Goal: Transaction & Acquisition: Purchase product/service

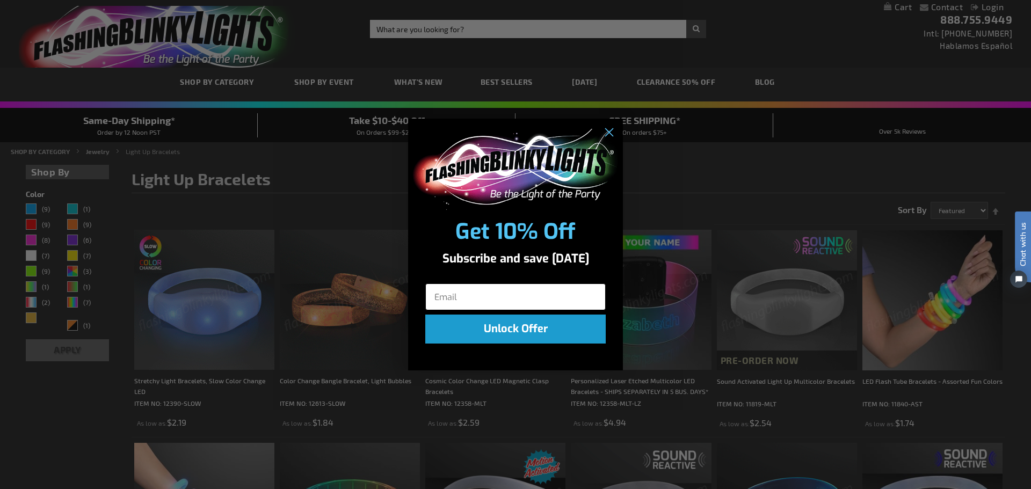
click at [508, 301] on input "Email" at bounding box center [515, 296] width 180 height 27
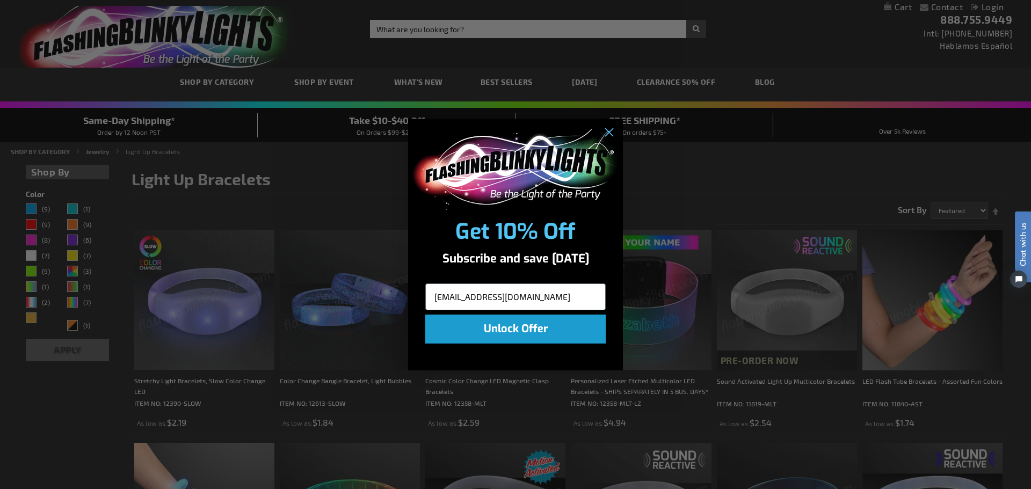
type input "dif417@aol.com"
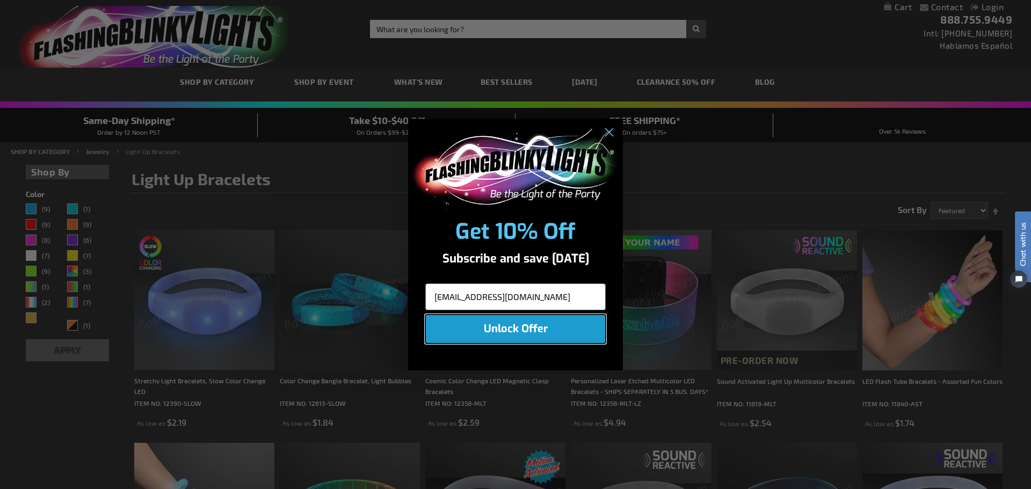
click at [511, 334] on button "Unlock Offer" at bounding box center [515, 329] width 180 height 29
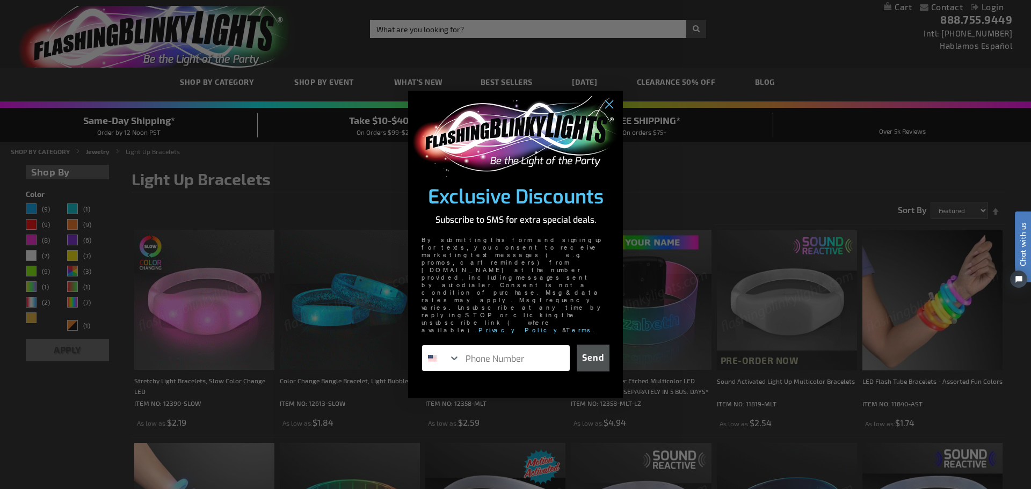
click at [531, 345] on input "Phone Number" at bounding box center [515, 358] width 110 height 26
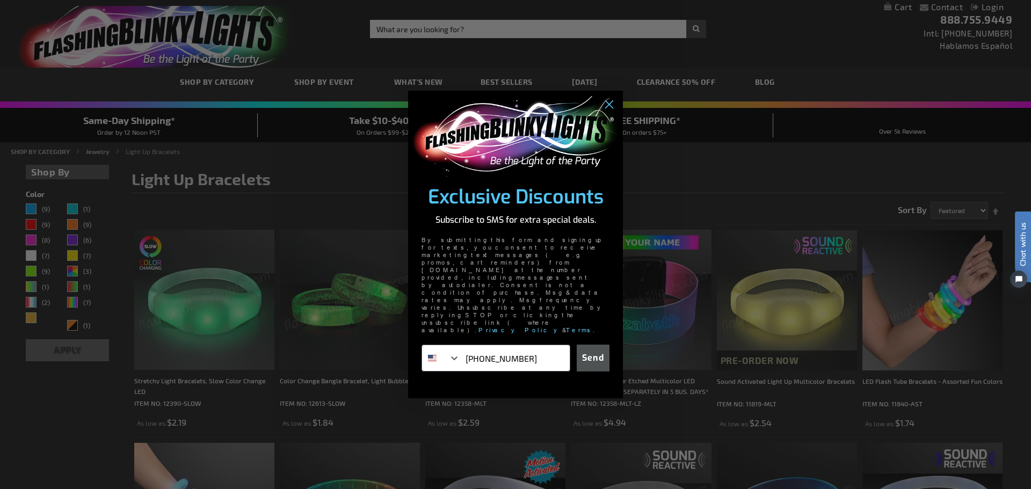
type input "310-422-9259"
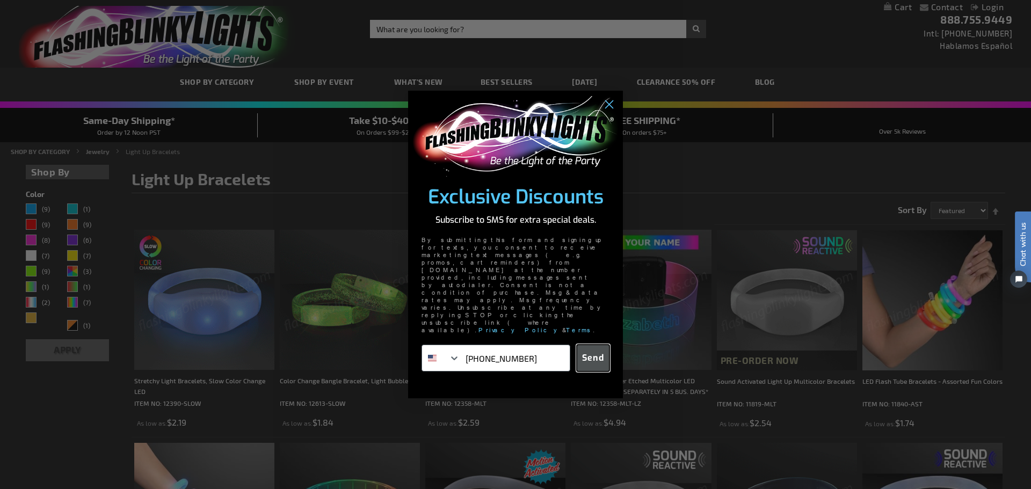
click at [587, 345] on button "Send" at bounding box center [593, 358] width 33 height 27
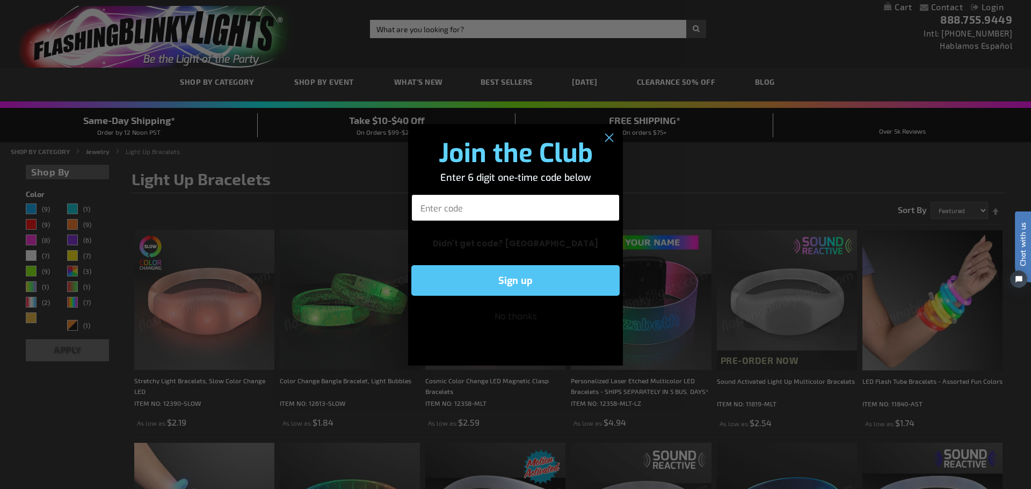
click at [470, 197] on input "Enter code" at bounding box center [515, 207] width 208 height 27
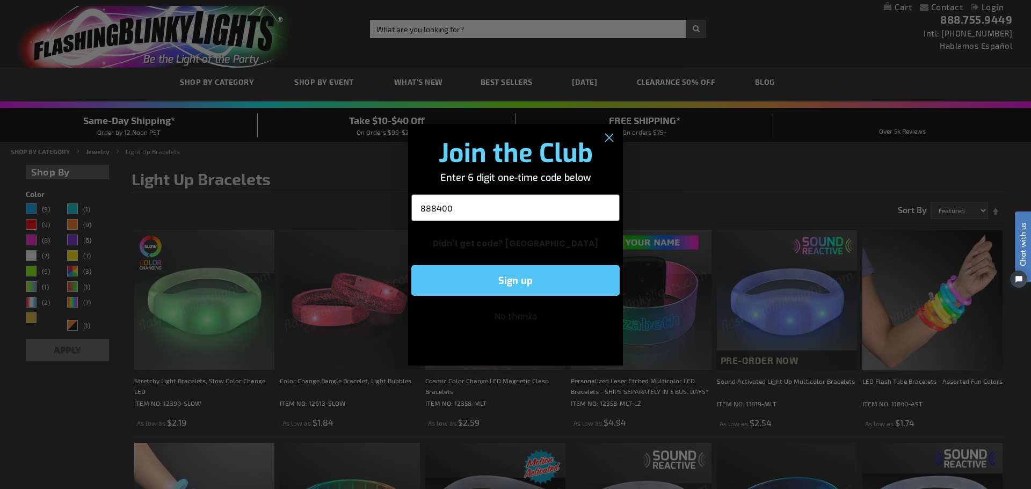
type input "888400"
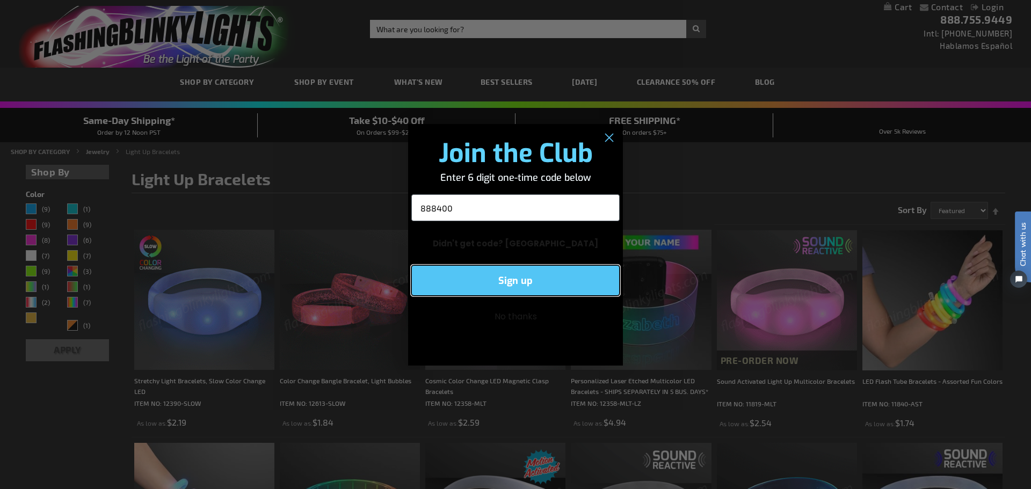
click at [529, 275] on button "Sign up" at bounding box center [515, 280] width 208 height 31
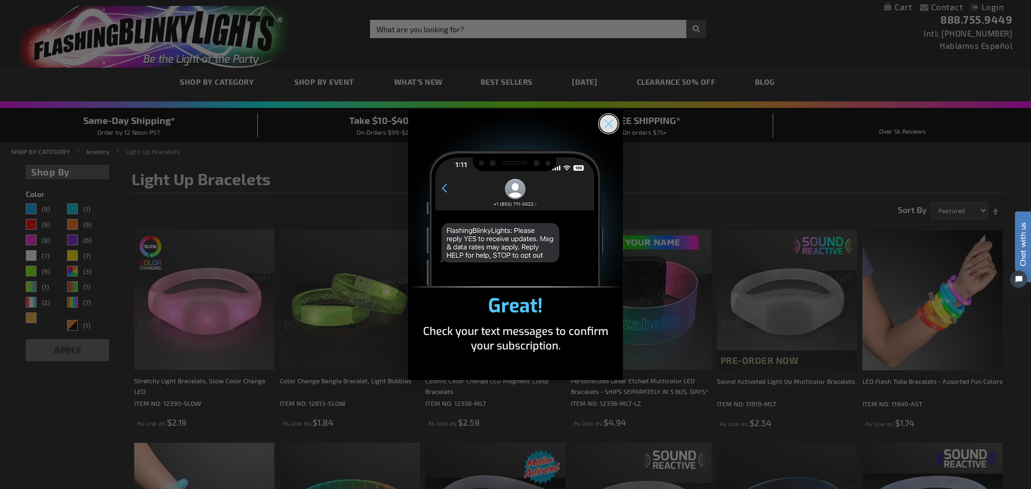
click at [606, 125] on circle "Close dialog" at bounding box center [609, 123] width 18 height 18
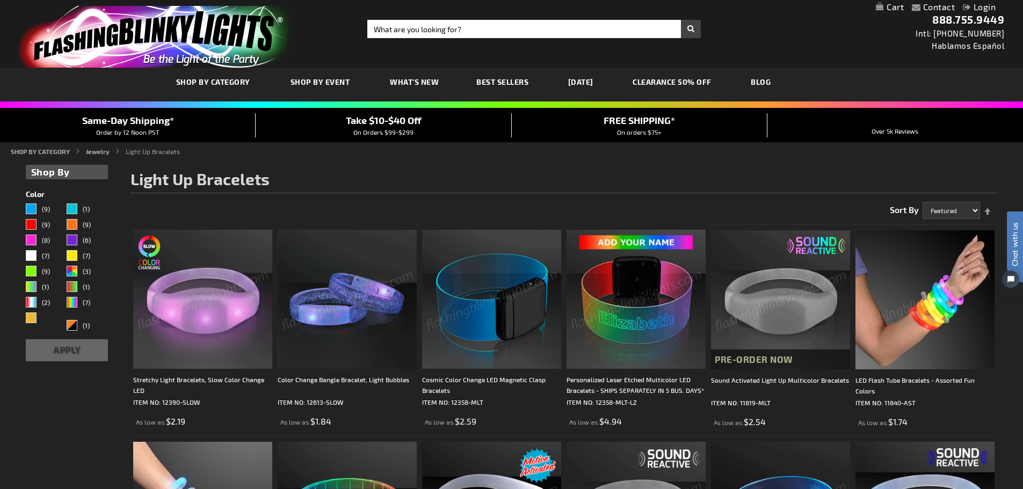
click at [753, 297] on img at bounding box center [780, 299] width 139 height 139
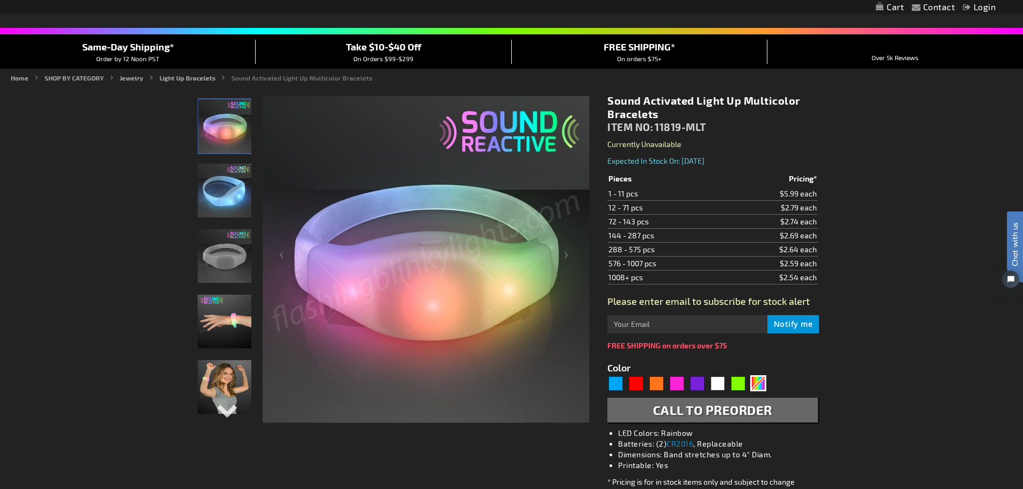
scroll to position [54, 0]
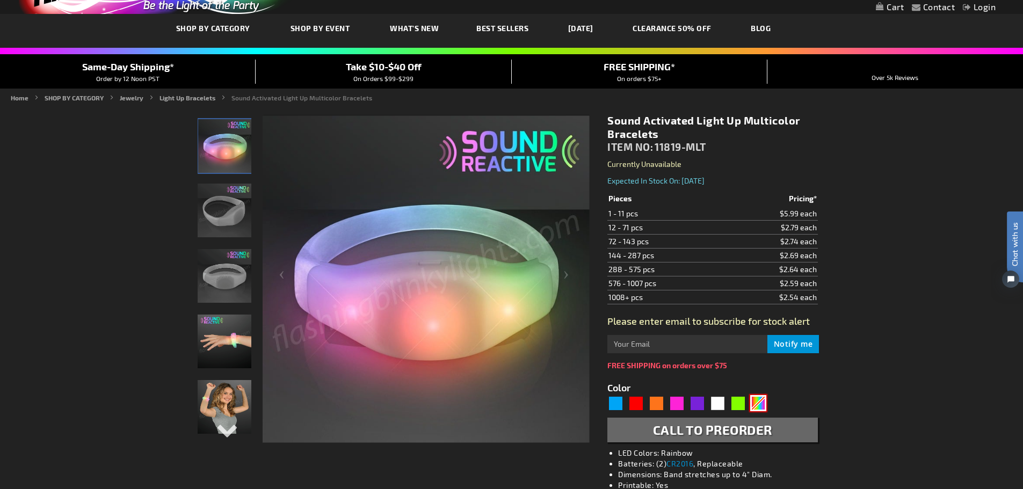
click at [761, 399] on div "Multicolor" at bounding box center [758, 403] width 16 height 16
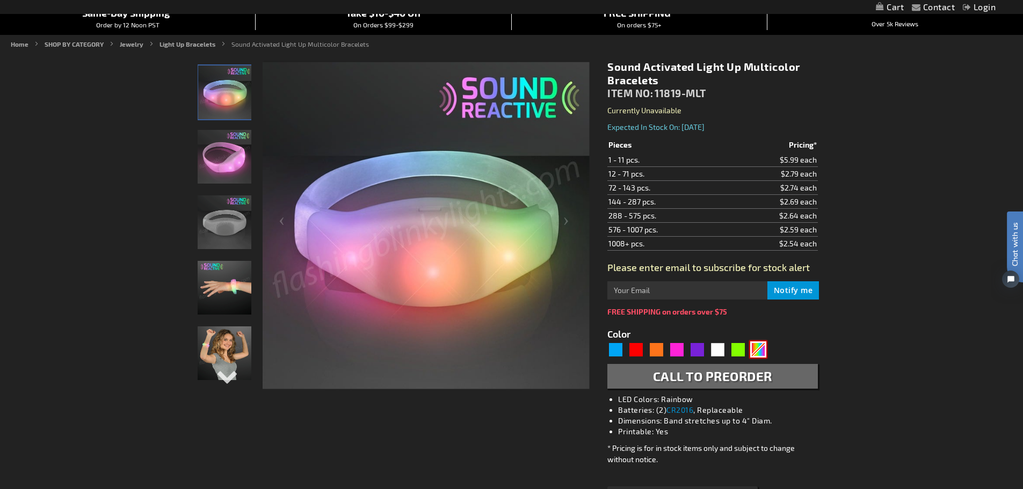
scroll to position [215, 0]
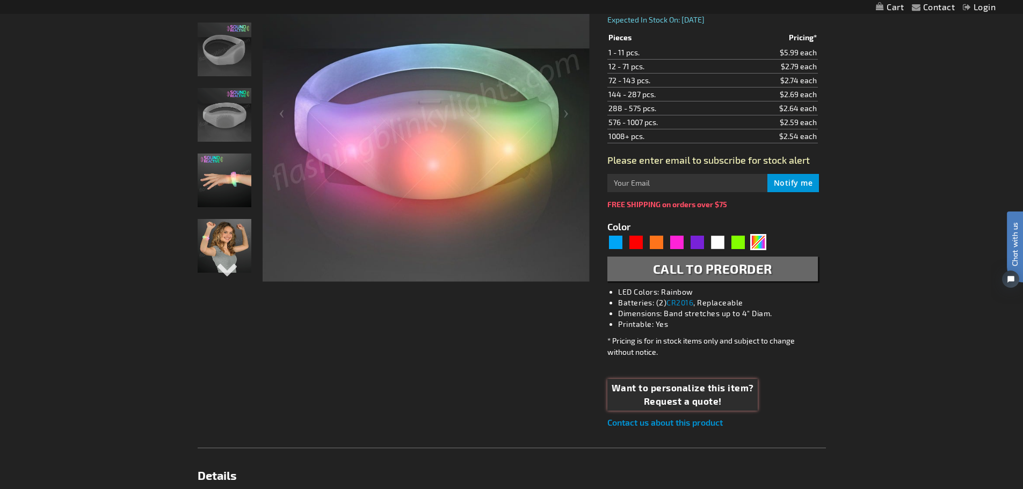
click at [687, 398] on span "Request a quote!" at bounding box center [682, 402] width 142 height 14
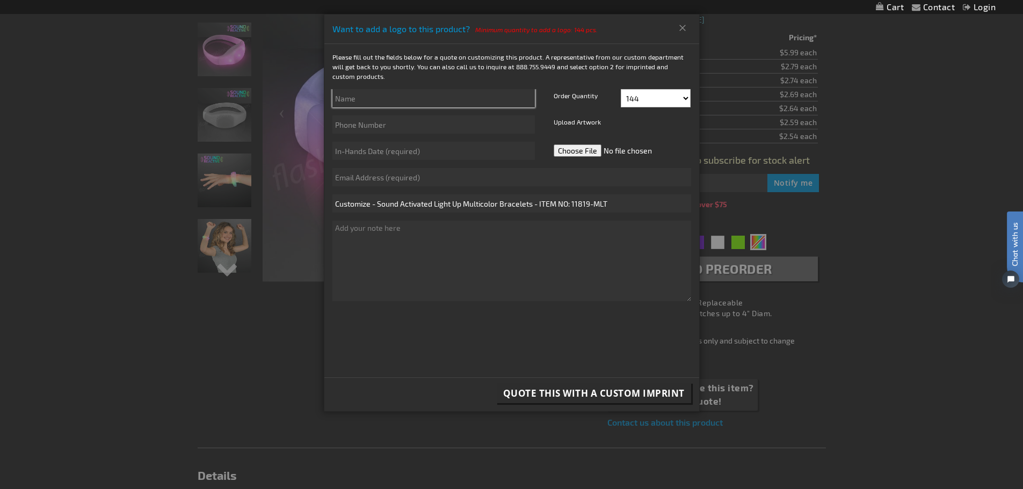
click at [361, 96] on input "text" at bounding box center [433, 98] width 202 height 18
type input "Dana Katz"
click at [651, 98] on select "144 156 168 180 192 204 216 228 240 252 264 276 288" at bounding box center [656, 98] width 70 height 18
click at [633, 61] on p "Please fill out the fields below for a quote on customizing this product. A rep…" at bounding box center [511, 66] width 375 height 29
click at [676, 29] on button "Close" at bounding box center [683, 27] width 18 height 17
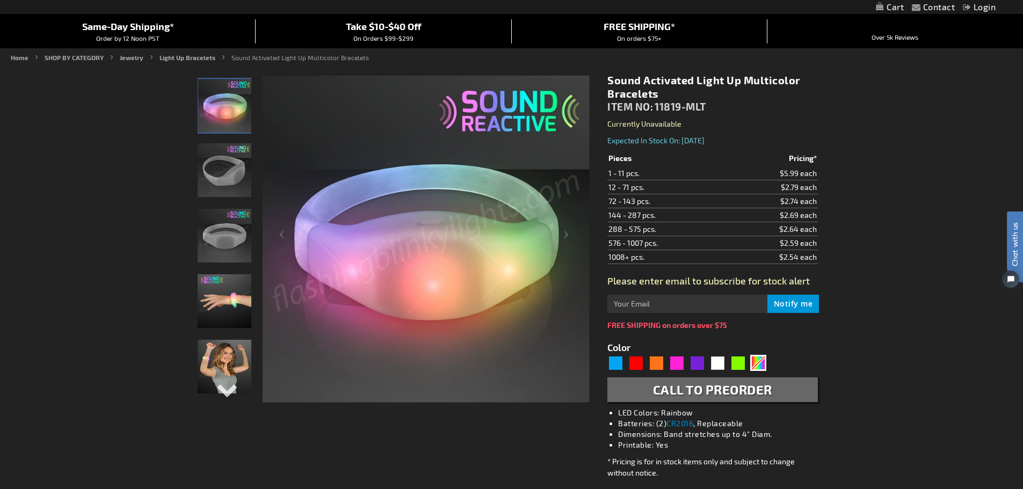
scroll to position [54, 0]
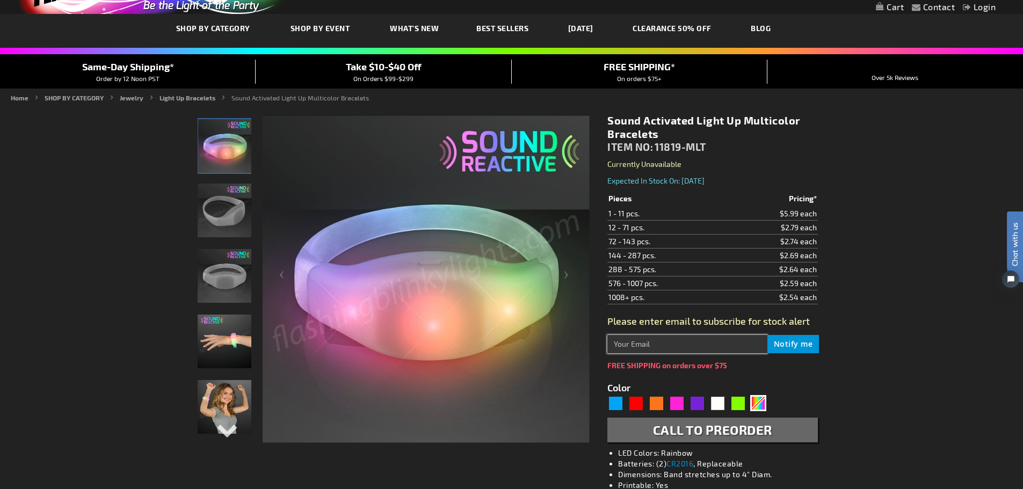
click at [638, 344] on input "text" at bounding box center [686, 344] width 159 height 18
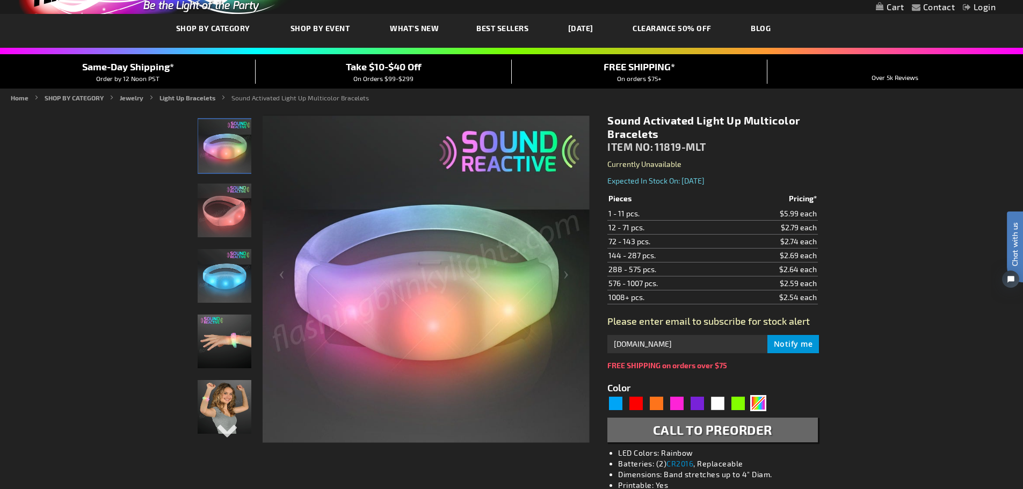
click at [785, 339] on span "Notify me" at bounding box center [793, 344] width 39 height 10
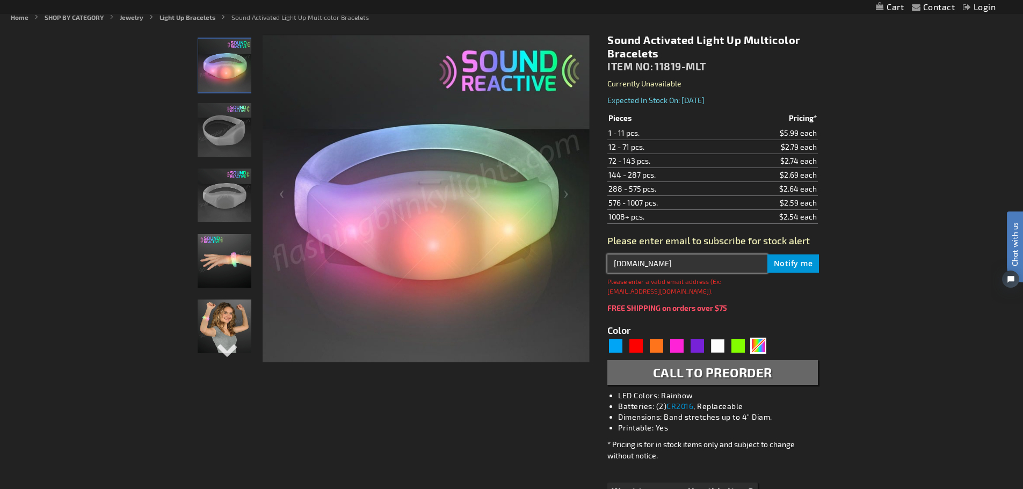
scroll to position [144, 0]
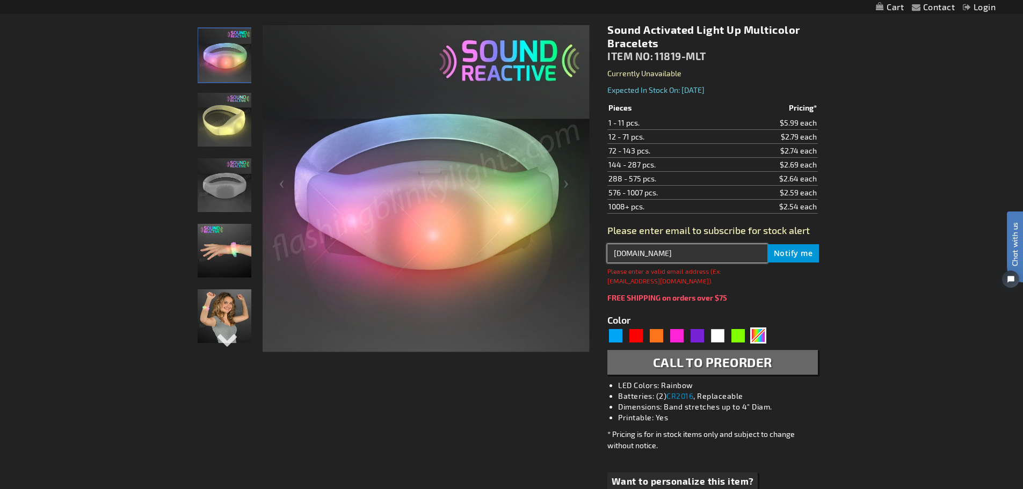
drag, startPoint x: 637, startPoint y: 252, endPoint x: 675, endPoint y: 218, distance: 50.2
click at [639, 251] on input "dif4172aol.com" at bounding box center [686, 253] width 159 height 18
type input "dif417@aol.com"
click at [808, 251] on span "Notify me" at bounding box center [793, 253] width 39 height 10
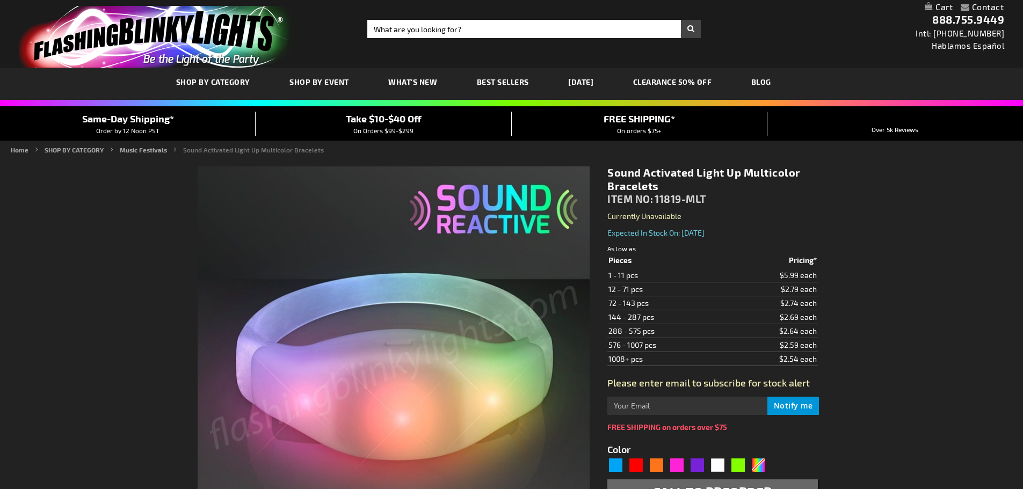
type input "5659"
